Goal: Task Accomplishment & Management: Manage account settings

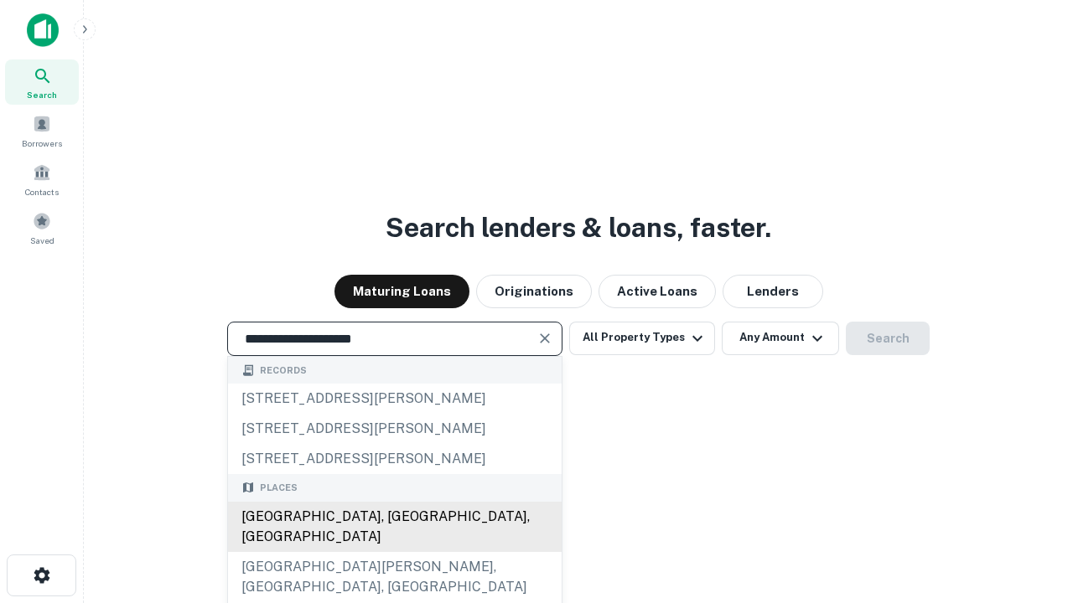
click at [394, 552] on div "Santa Monica, CA, USA" at bounding box center [395, 527] width 334 height 50
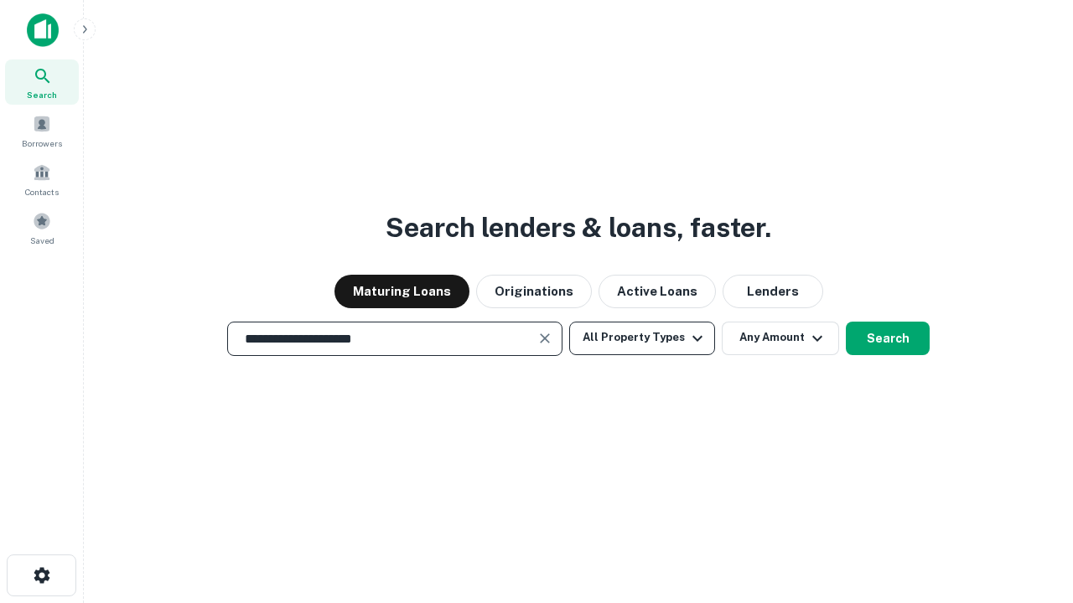
type input "**********"
click at [642, 338] on button "All Property Types" at bounding box center [642, 339] width 146 height 34
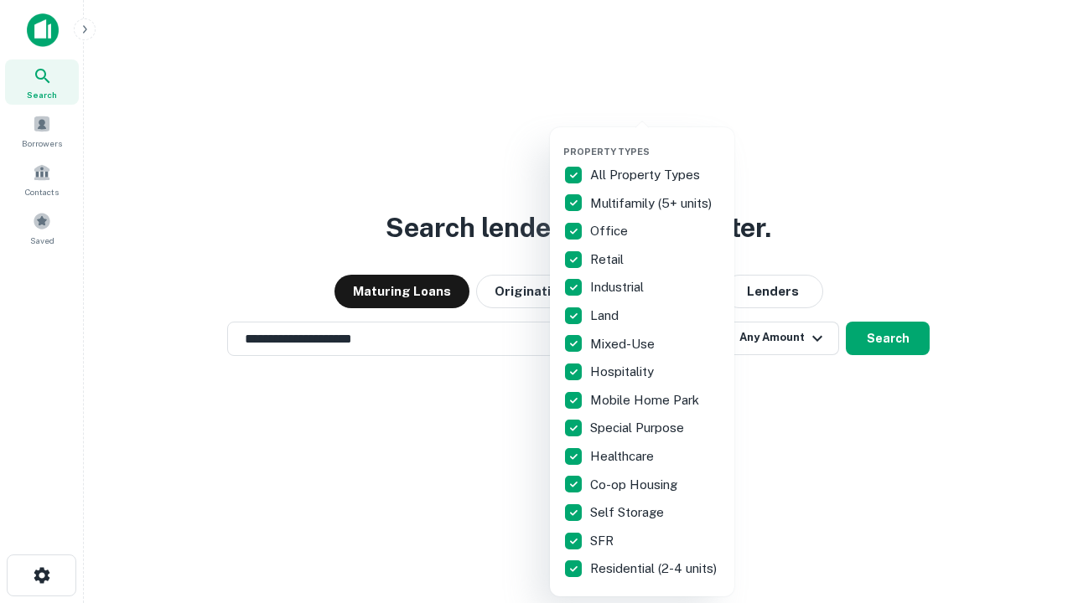
click at [655, 141] on button "button" at bounding box center [655, 141] width 184 height 1
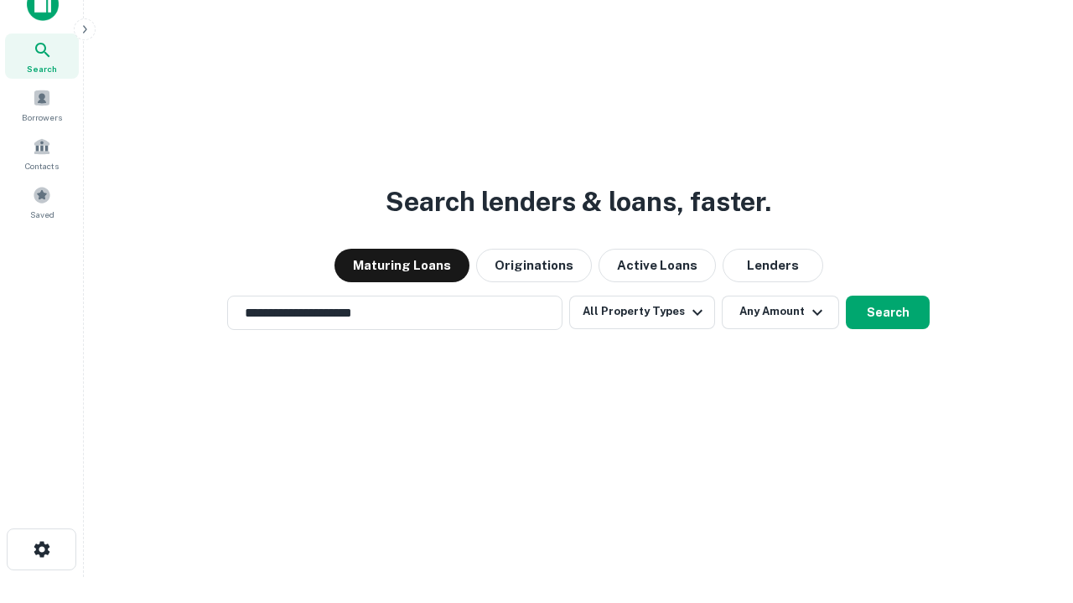
scroll to position [10, 202]
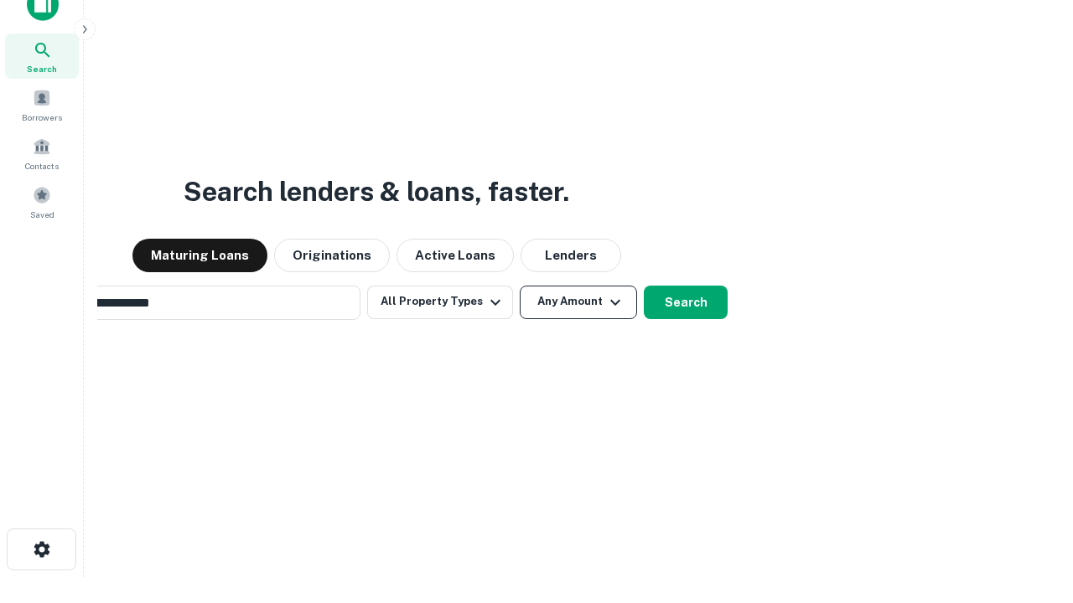
click at [520, 286] on button "Any Amount" at bounding box center [578, 303] width 117 height 34
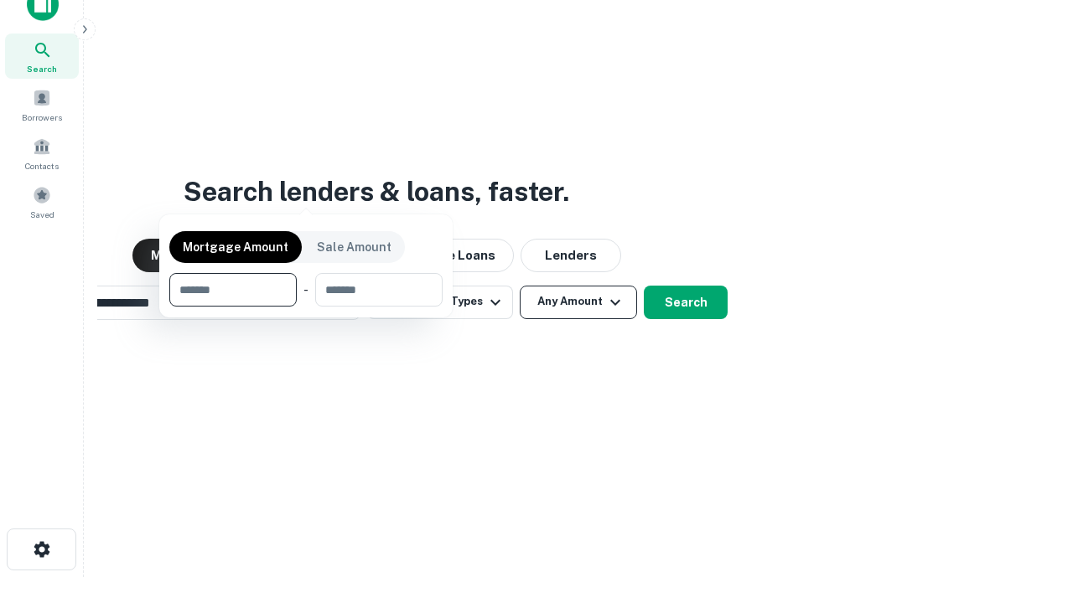
scroll to position [27, 0]
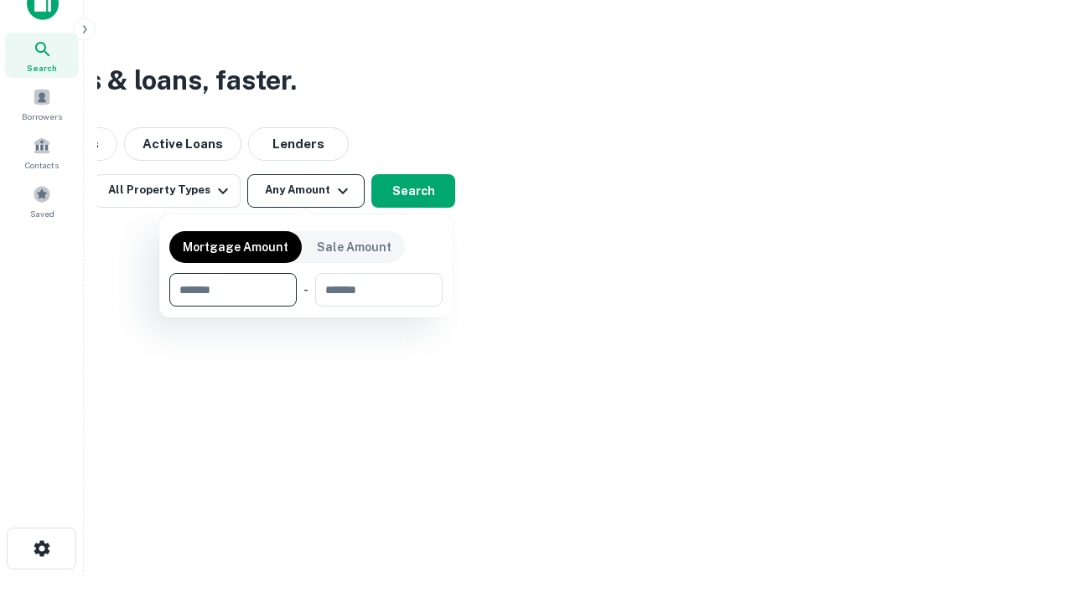
type input "*******"
click at [306, 307] on button "button" at bounding box center [305, 307] width 273 height 1
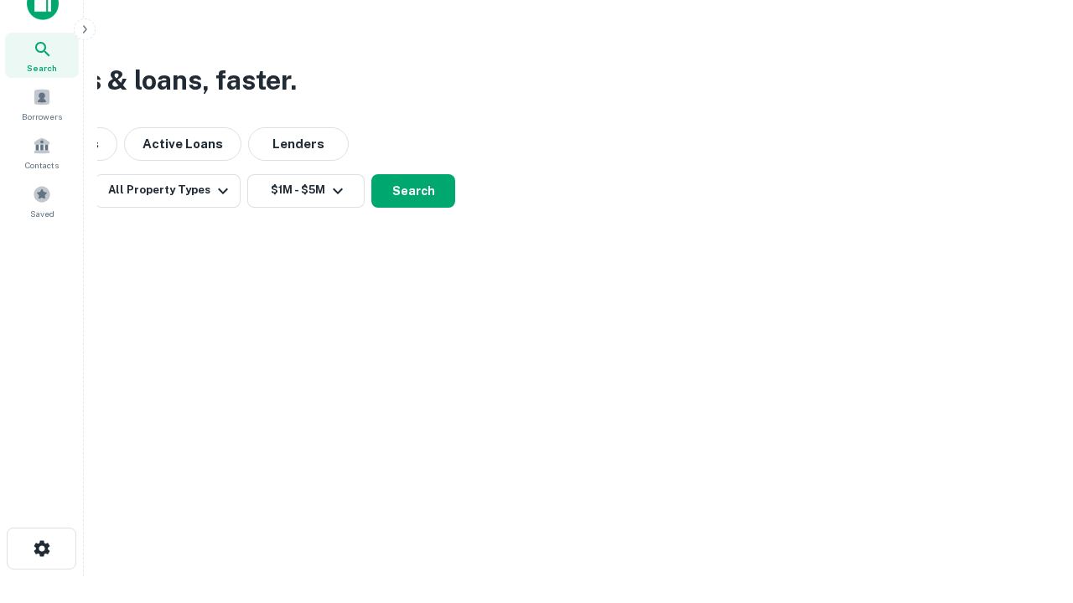
scroll to position [26, 0]
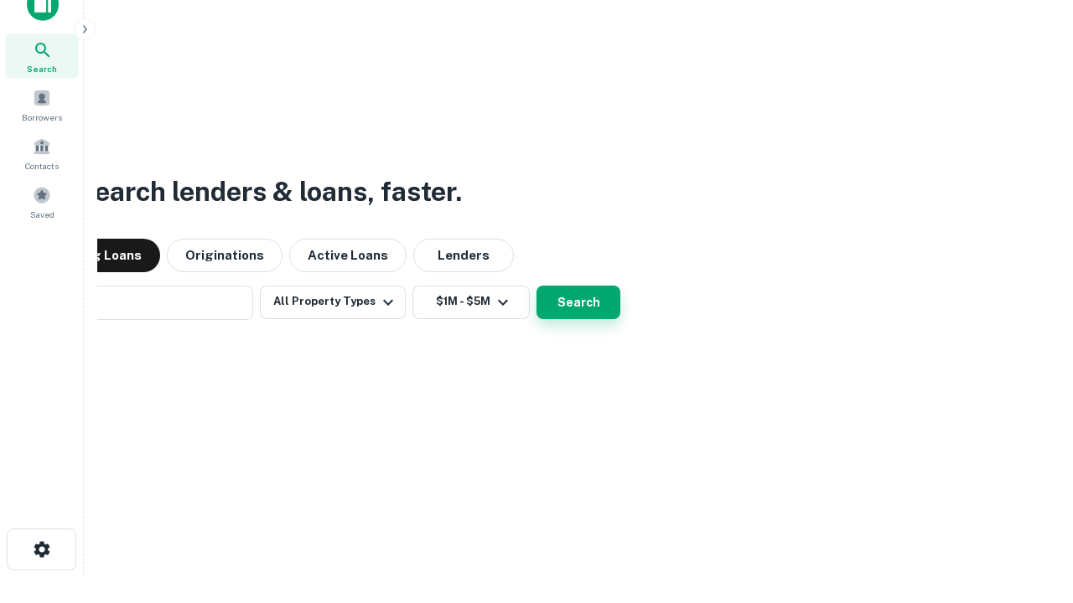
click at [536, 286] on button "Search" at bounding box center [578, 303] width 84 height 34
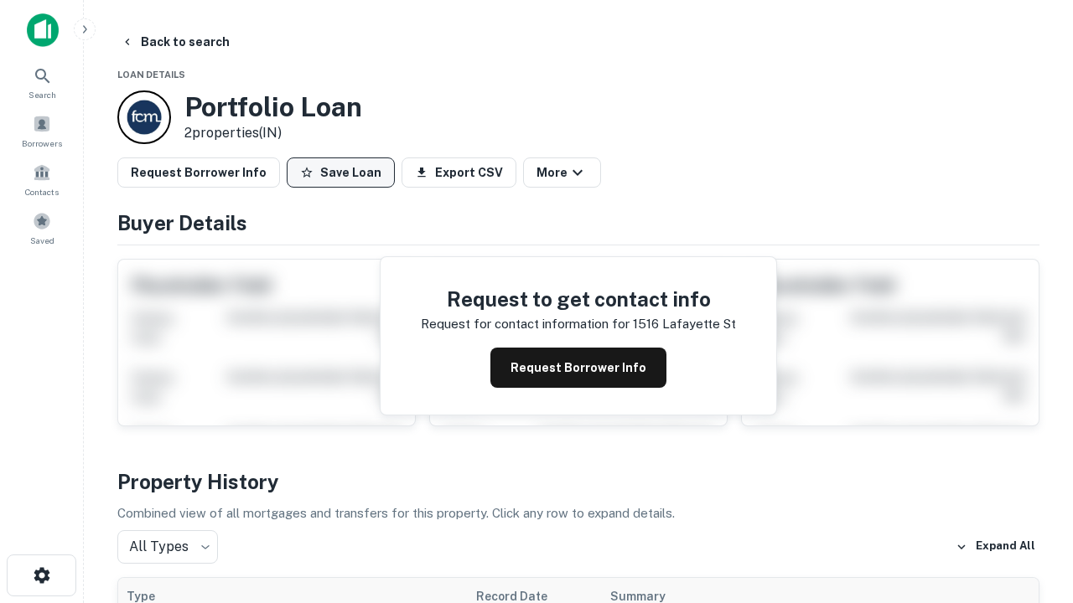
click at [340, 173] on button "Save Loan" at bounding box center [341, 173] width 108 height 30
click at [344, 173] on button "Loan Saved" at bounding box center [345, 173] width 116 height 30
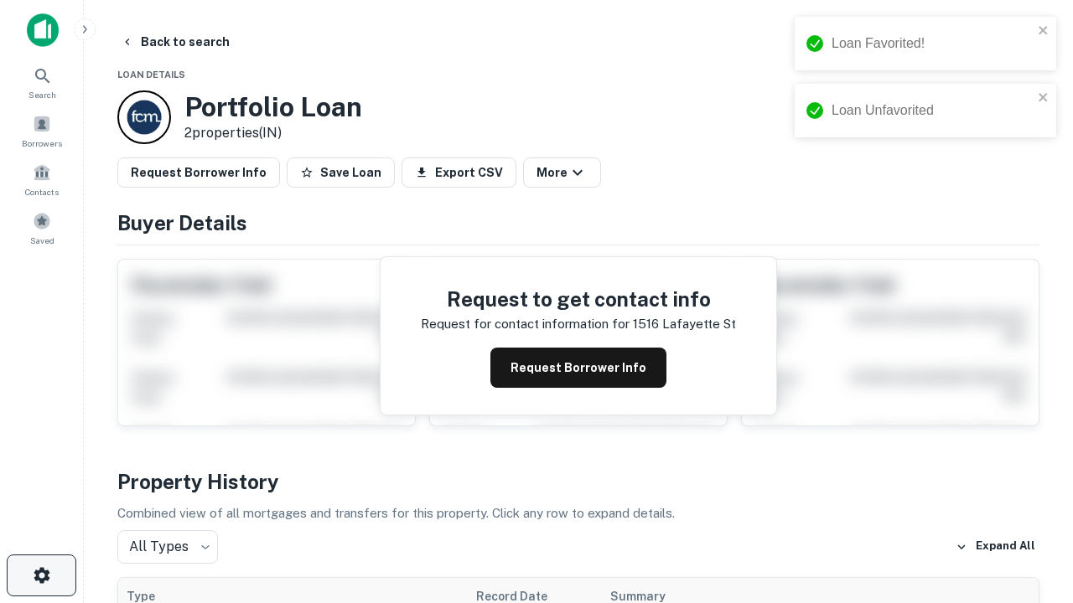
click at [41, 576] on icon "button" at bounding box center [42, 576] width 20 height 20
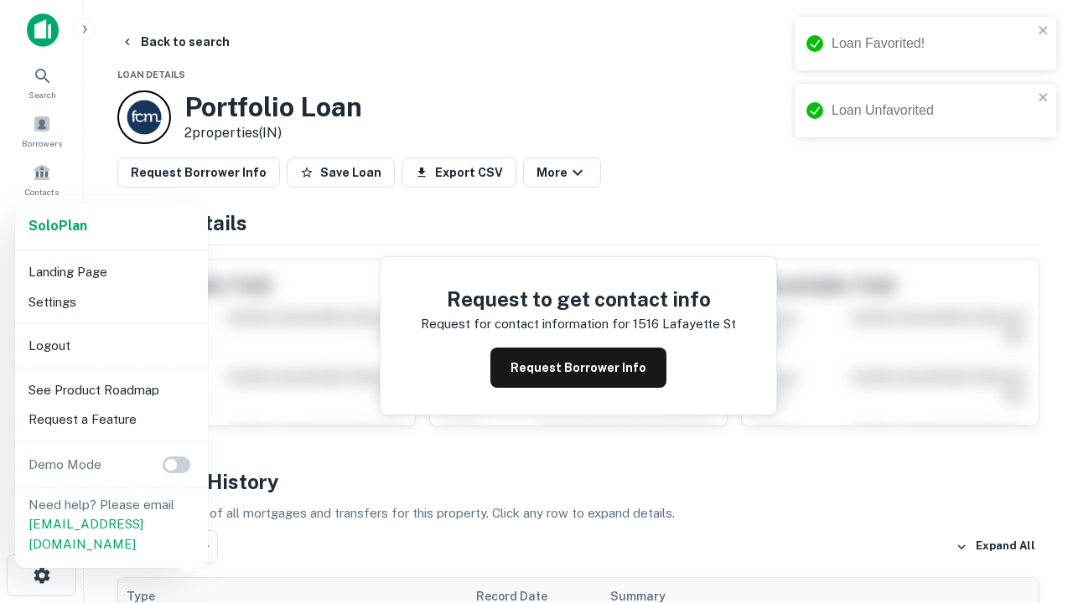
click at [111, 345] on li "Logout" at bounding box center [111, 346] width 179 height 30
